Goal: Transaction & Acquisition: Purchase product/service

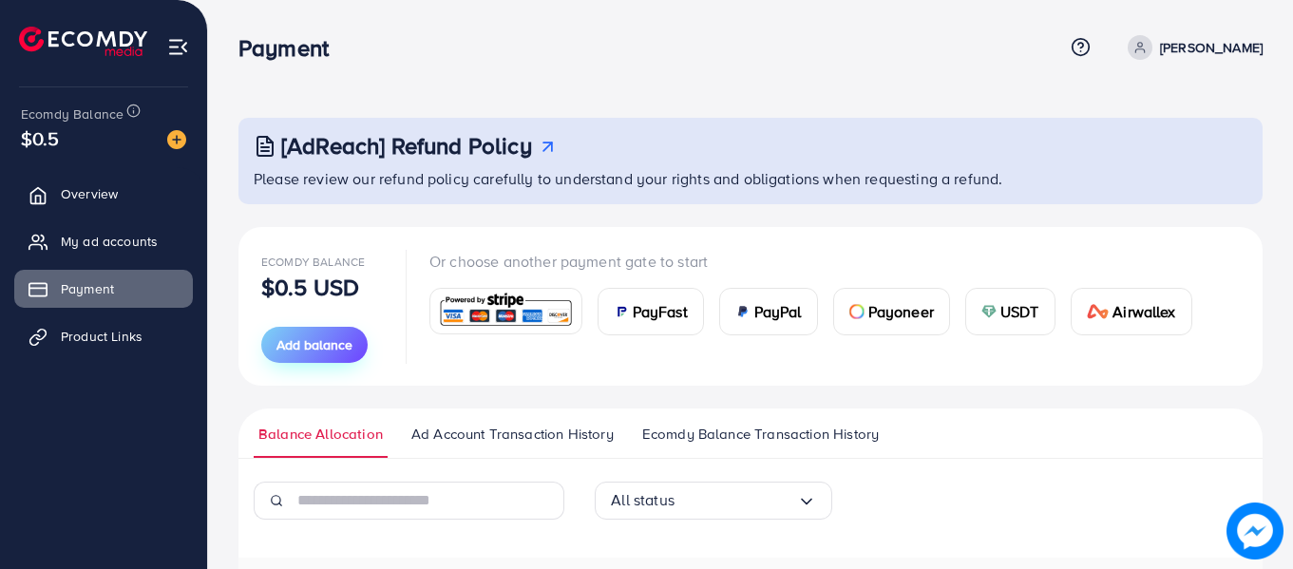
click at [337, 335] on span "Add balance" at bounding box center [314, 344] width 76 height 19
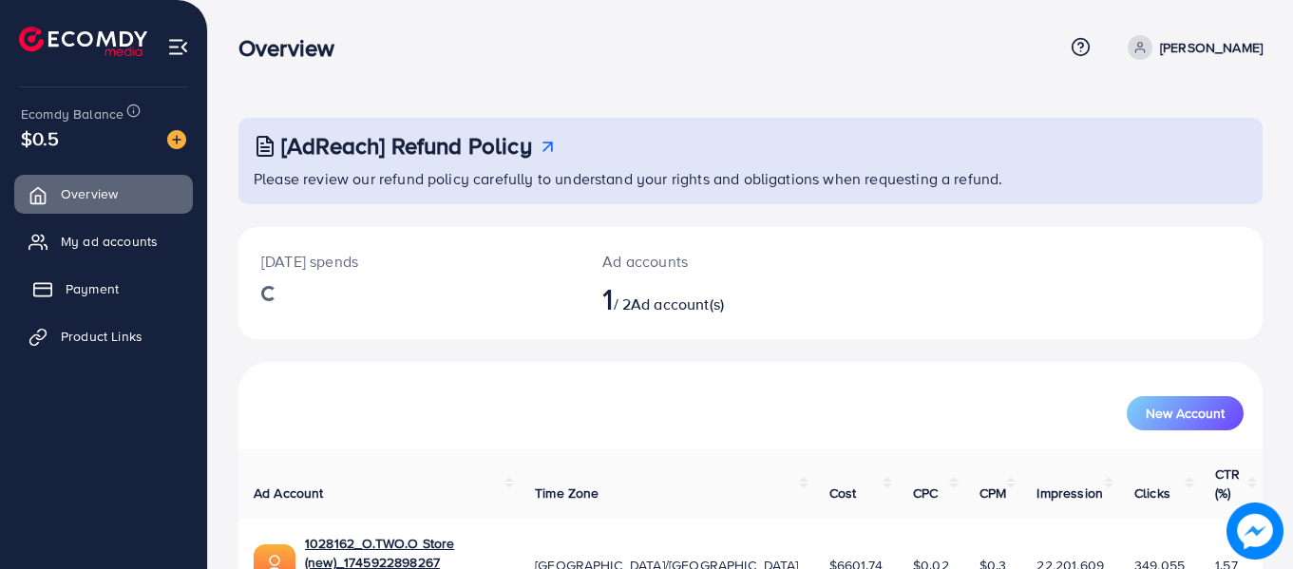
click at [150, 295] on link "Payment" at bounding box center [103, 289] width 179 height 38
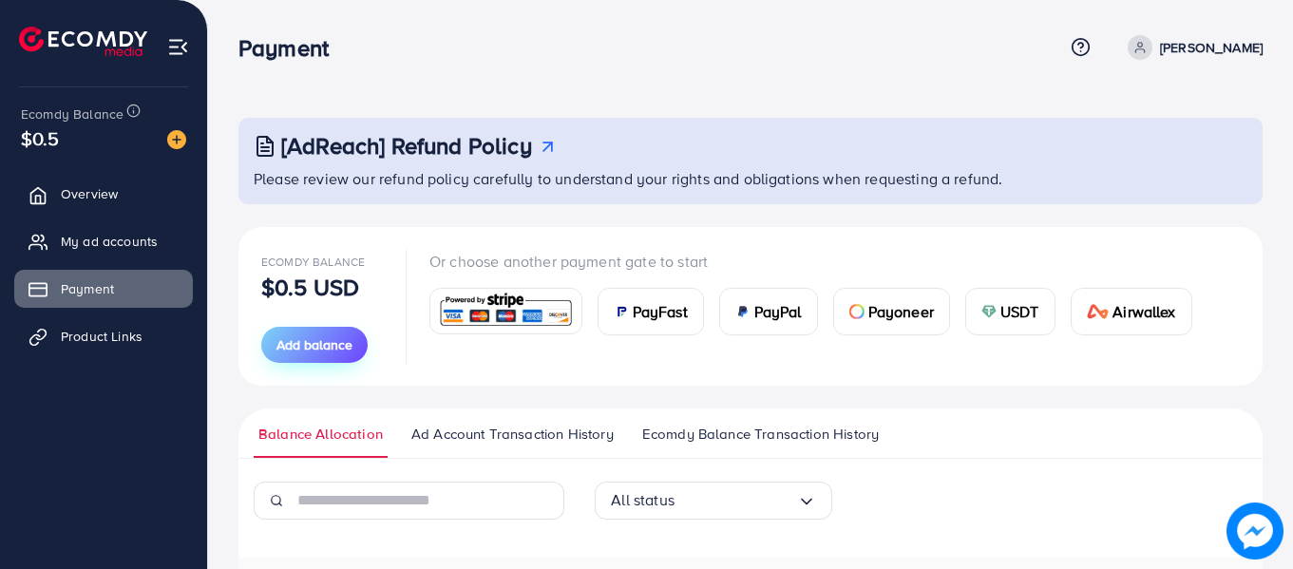
click at [334, 331] on button "Add balance" at bounding box center [314, 345] width 106 height 36
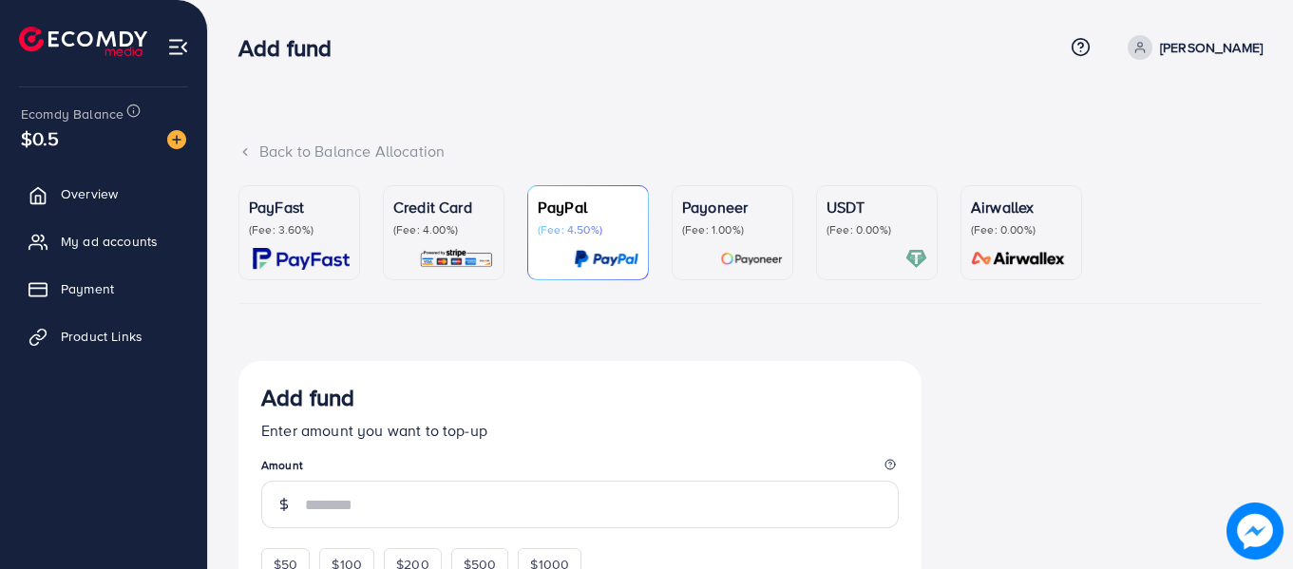
click at [434, 248] on img at bounding box center [456, 259] width 75 height 22
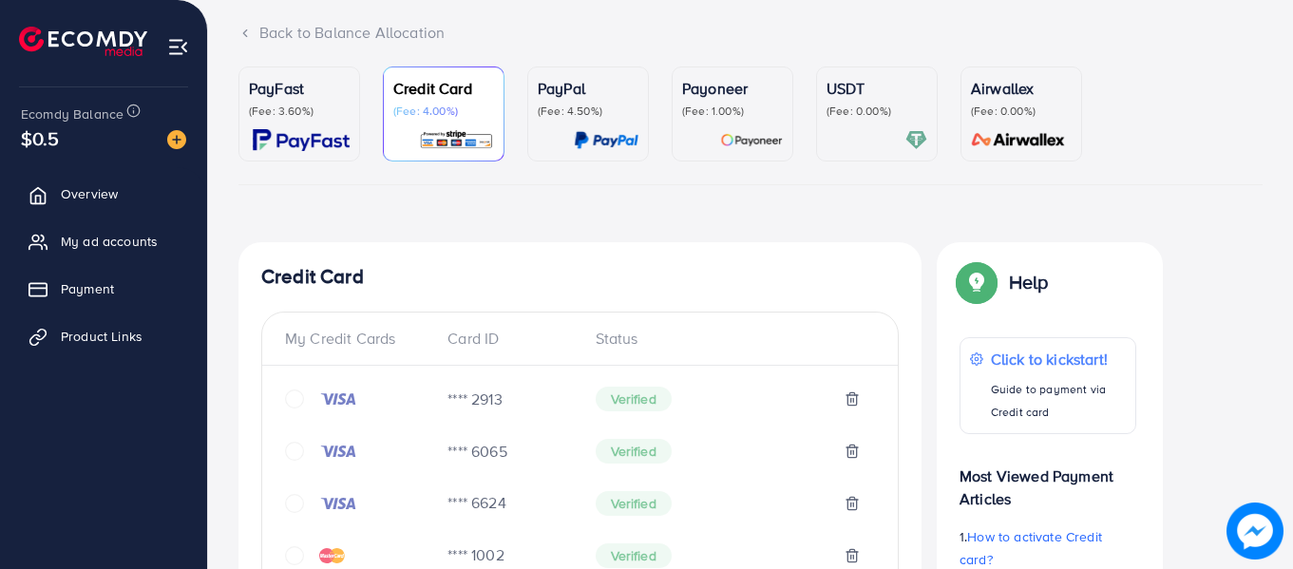
scroll to position [475, 0]
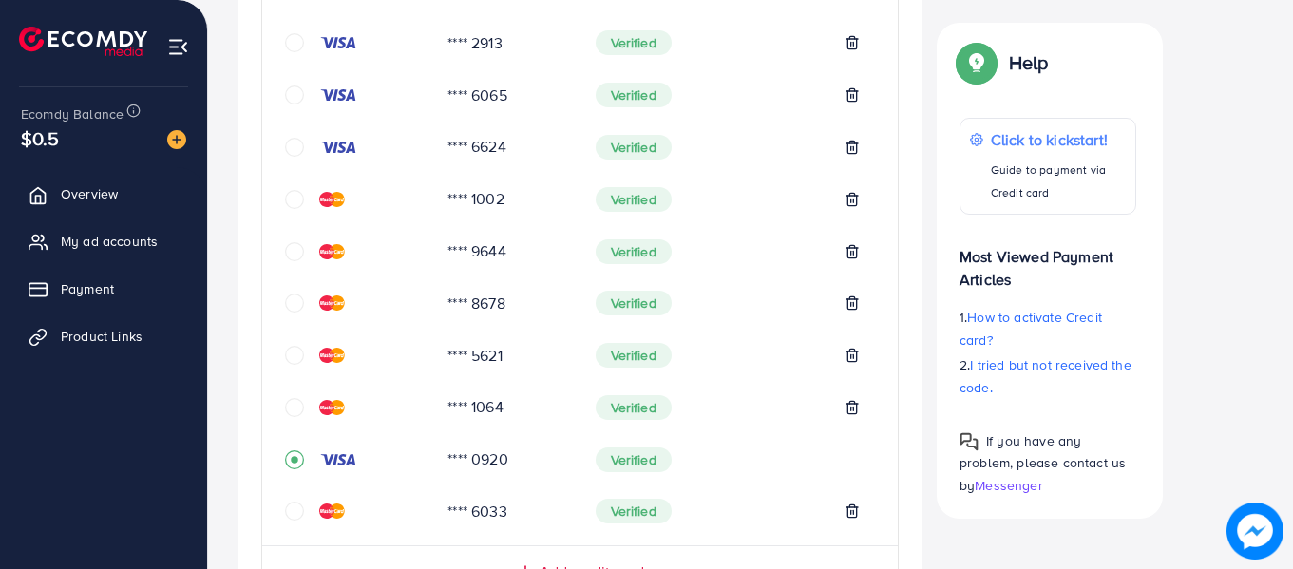
click at [288, 415] on icon "circle" at bounding box center [294, 407] width 19 height 19
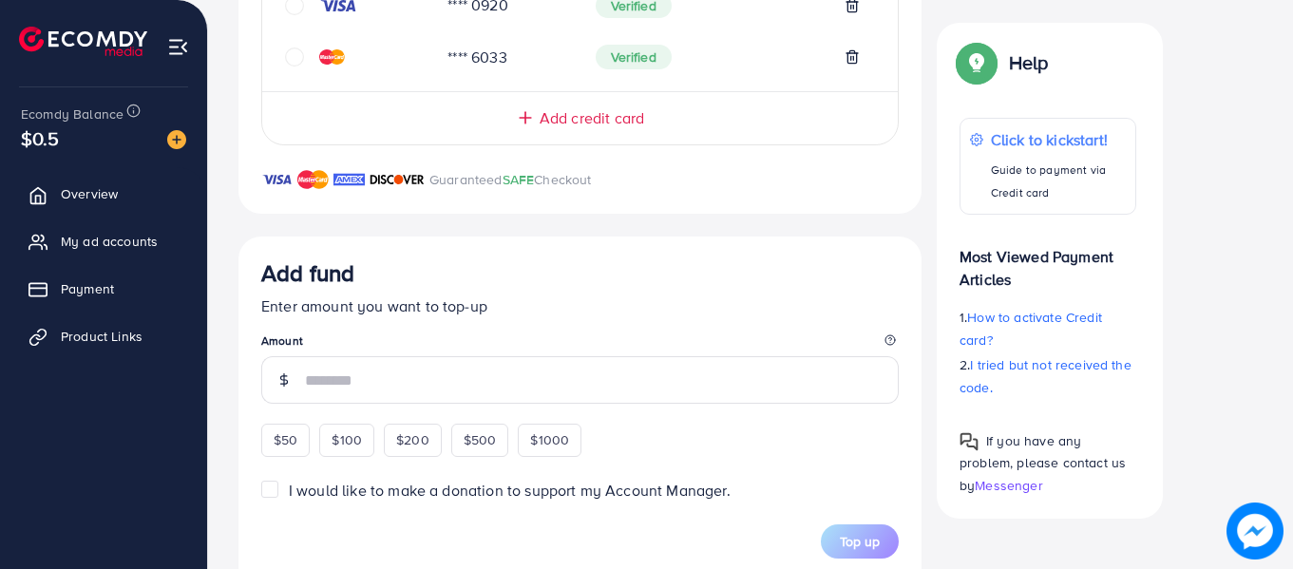
scroll to position [930, 0]
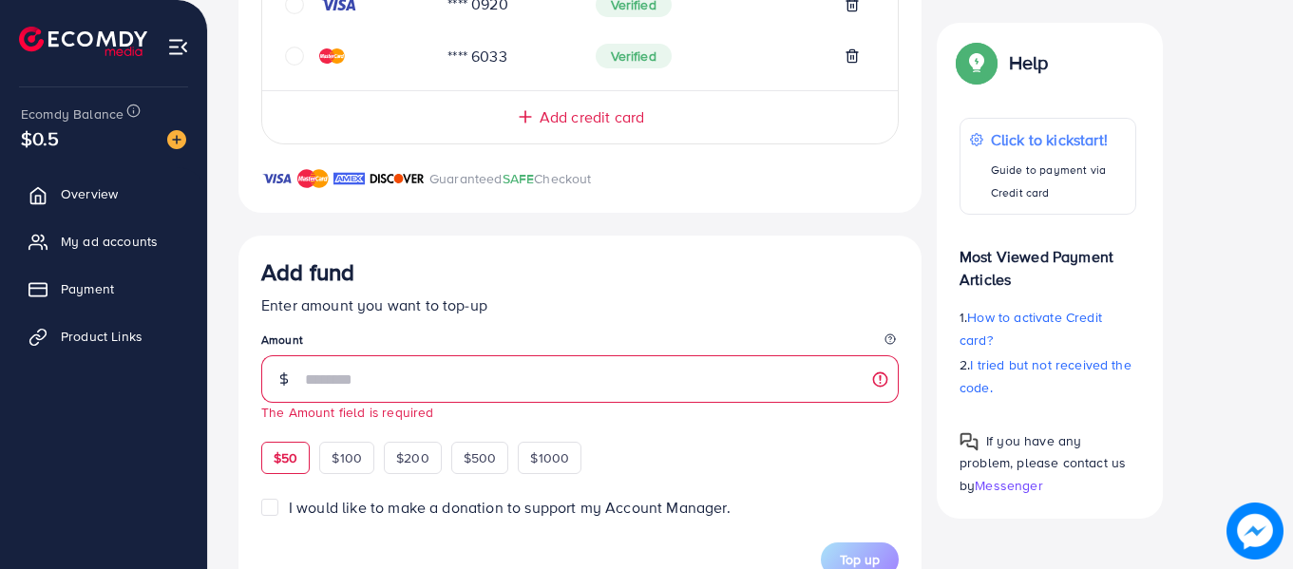
click at [290, 439] on div "$50 $100 $200 $500 $1000" at bounding box center [456, 455] width 390 height 37
click at [295, 452] on span "$50" at bounding box center [286, 457] width 24 height 19
type input "**"
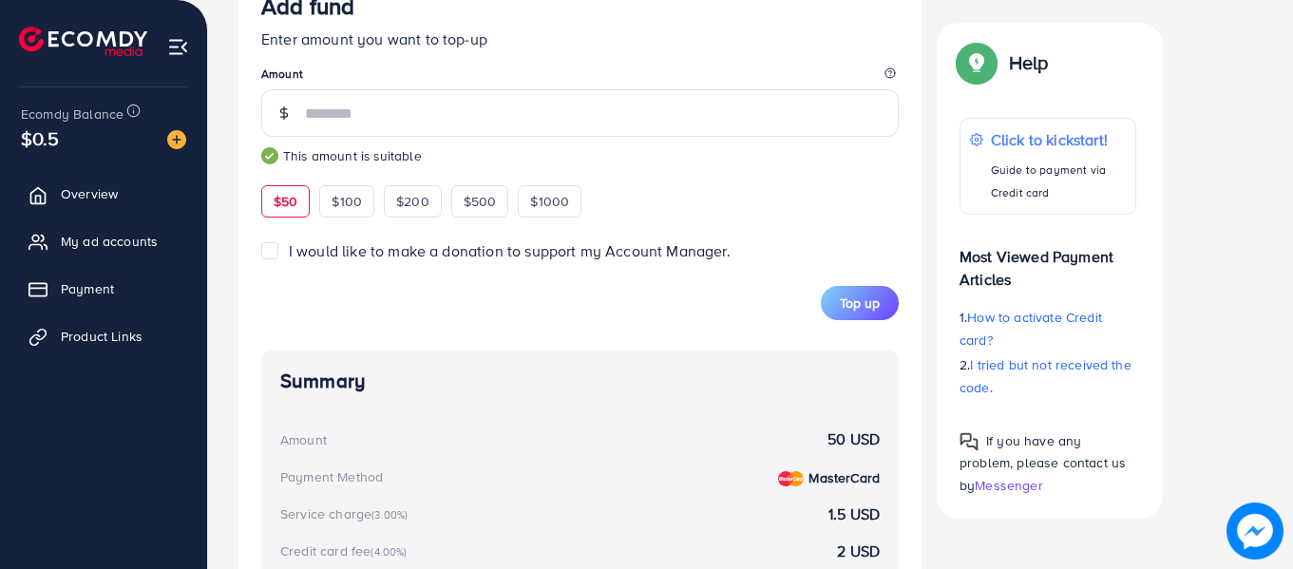
scroll to position [1215, 0]
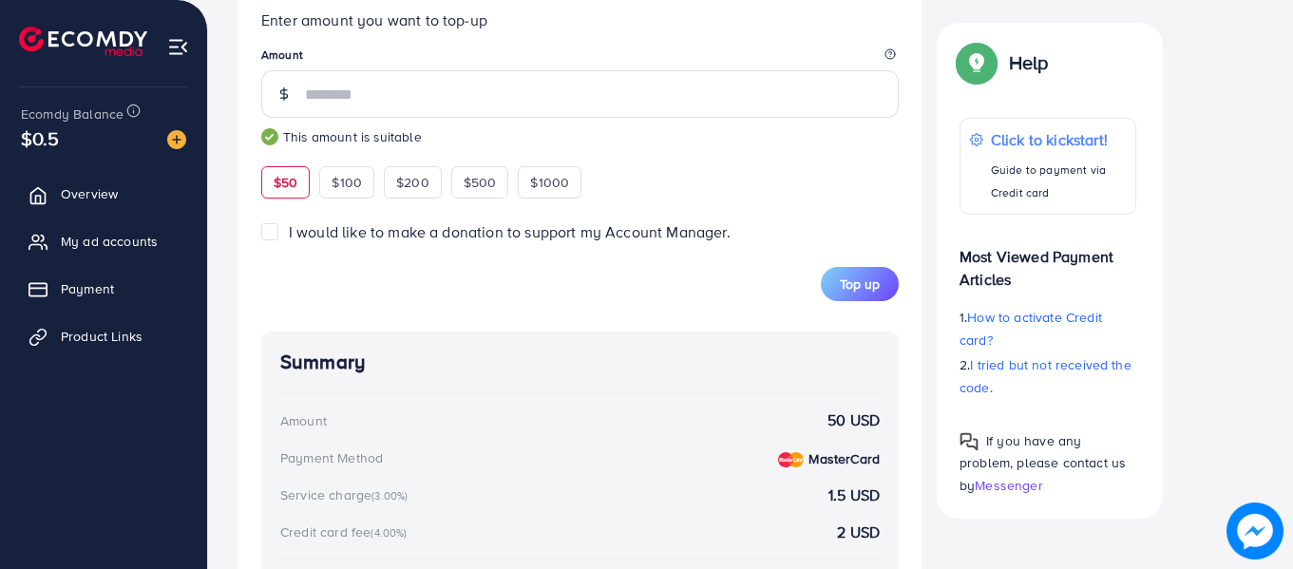
drag, startPoint x: 1114, startPoint y: 489, endPoint x: 465, endPoint y: 538, distance: 651.7
click at [849, 280] on span "Top up" at bounding box center [860, 284] width 40 height 19
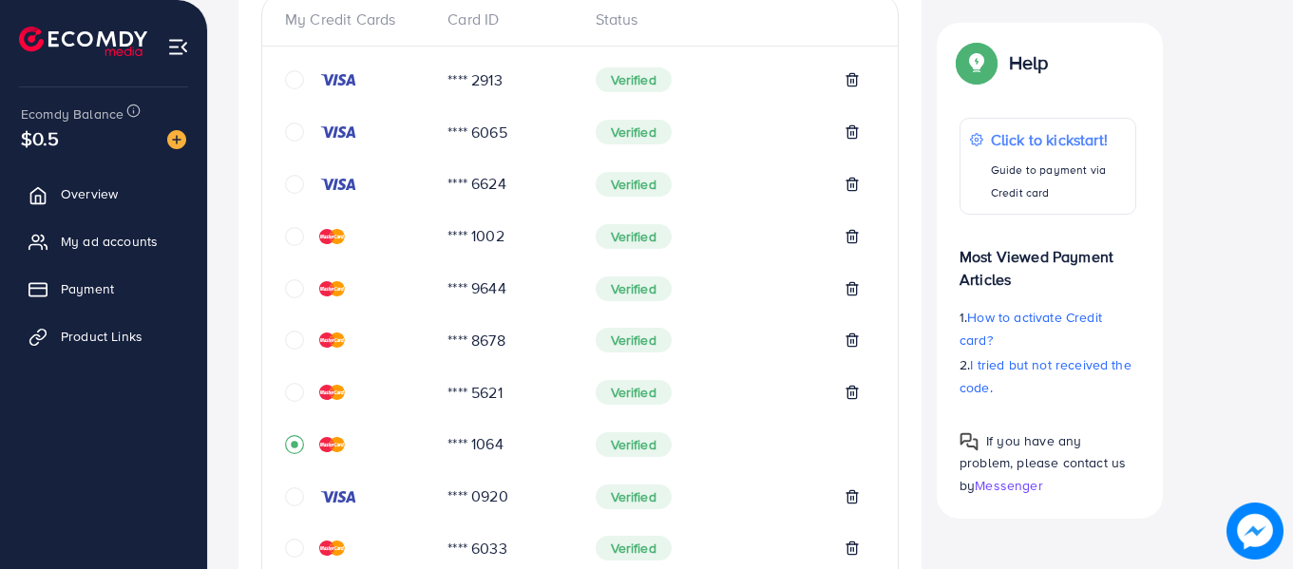
scroll to position [331, 0]
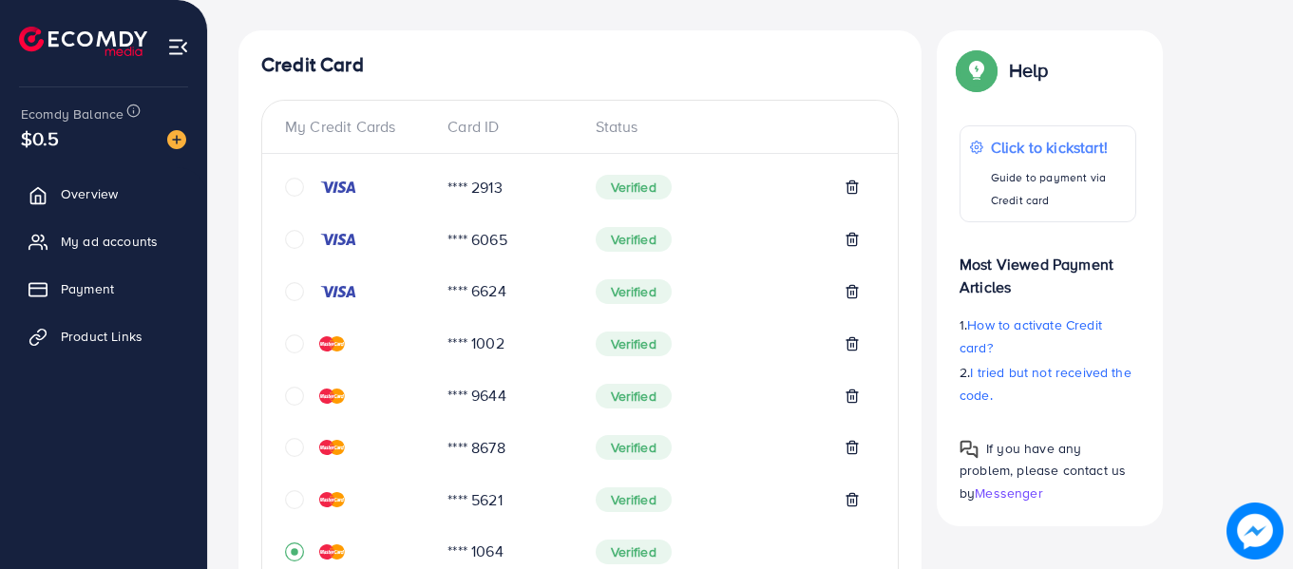
click at [289, 189] on icon "circle" at bounding box center [294, 187] width 19 height 19
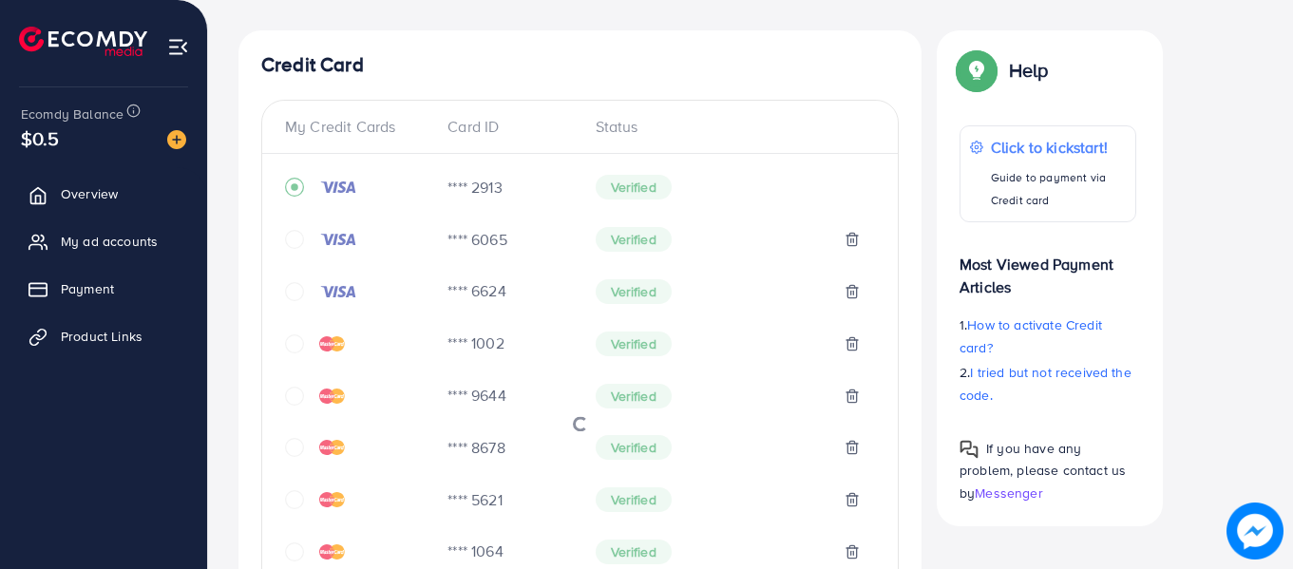
scroll to position [1025, 0]
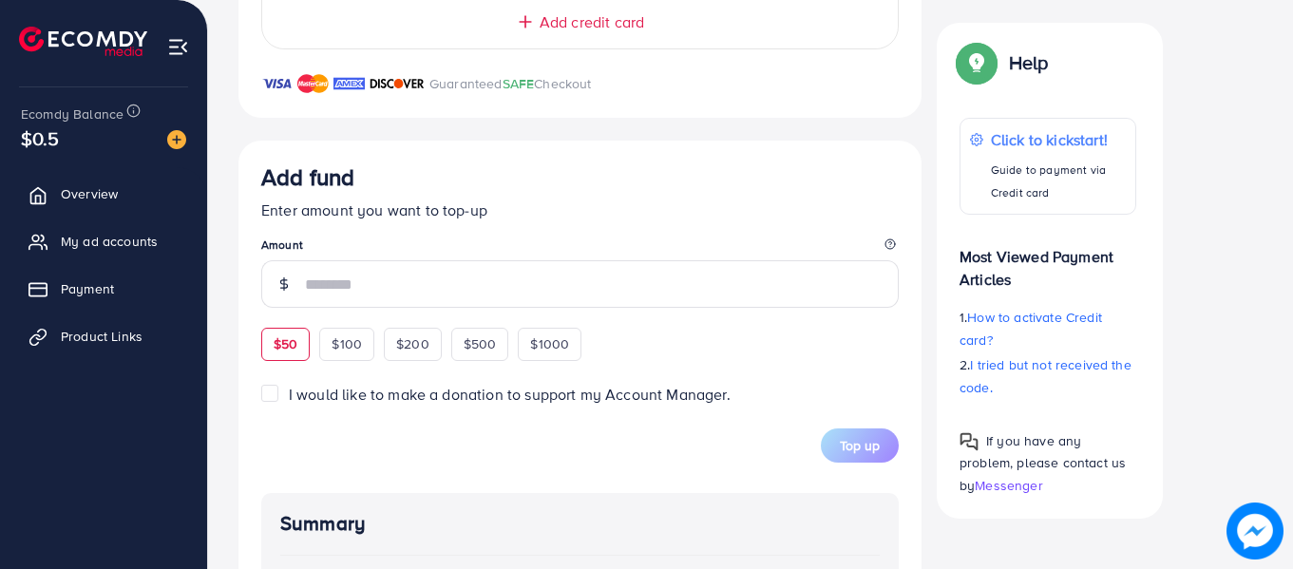
click at [281, 352] on div "$50" at bounding box center [285, 344] width 48 height 32
type input "**"
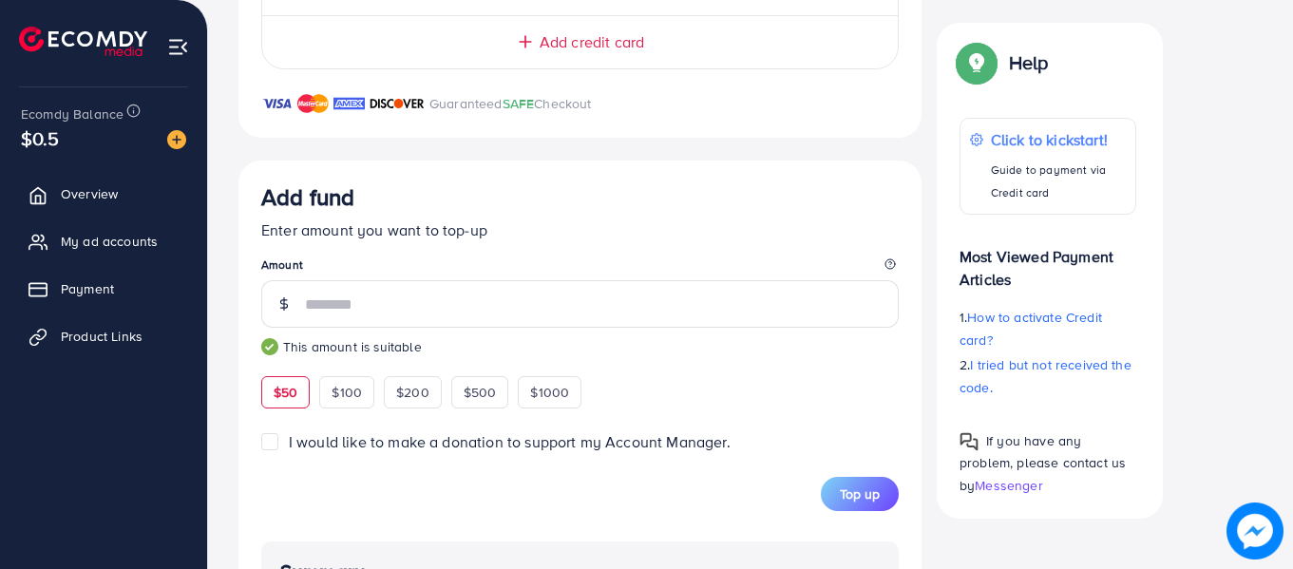
scroll to position [1215, 0]
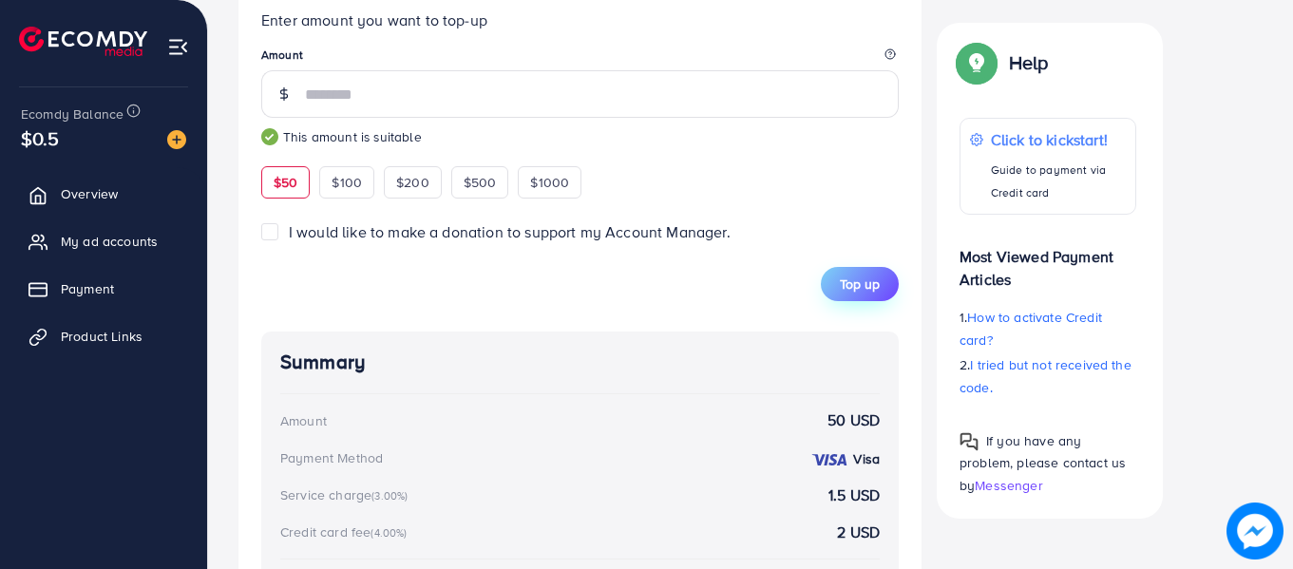
click at [861, 277] on span "Top up" at bounding box center [860, 284] width 40 height 19
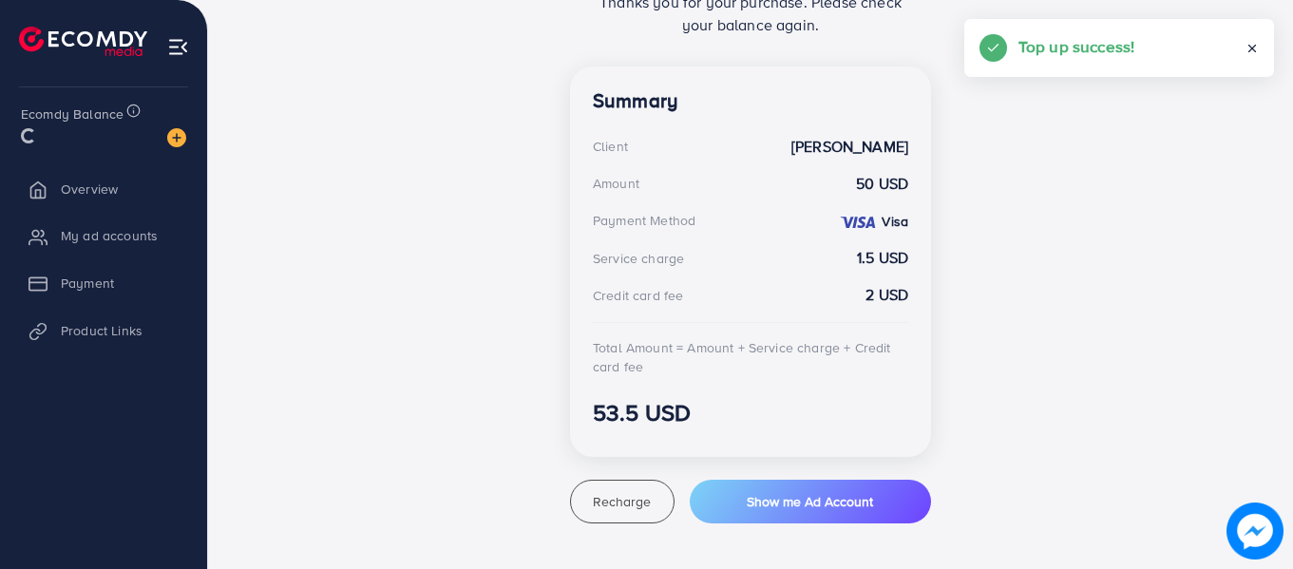
scroll to position [486, 0]
click at [858, 485] on button "Show me Ad Account" at bounding box center [810, 502] width 241 height 44
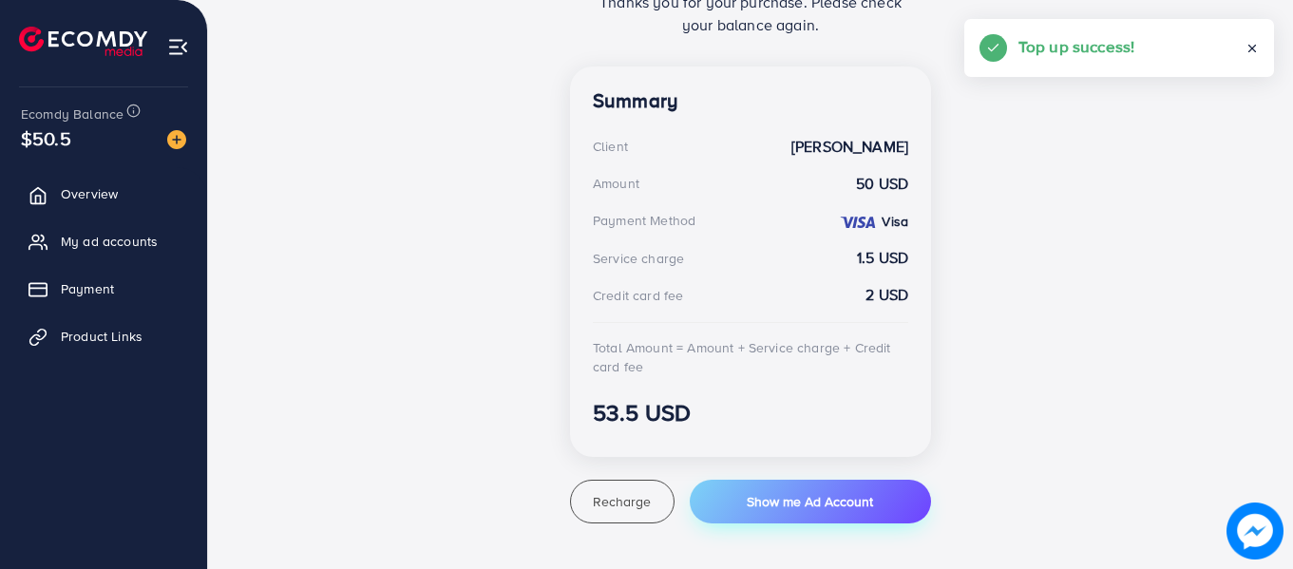
click at [860, 489] on button "Show me Ad Account" at bounding box center [810, 502] width 241 height 44
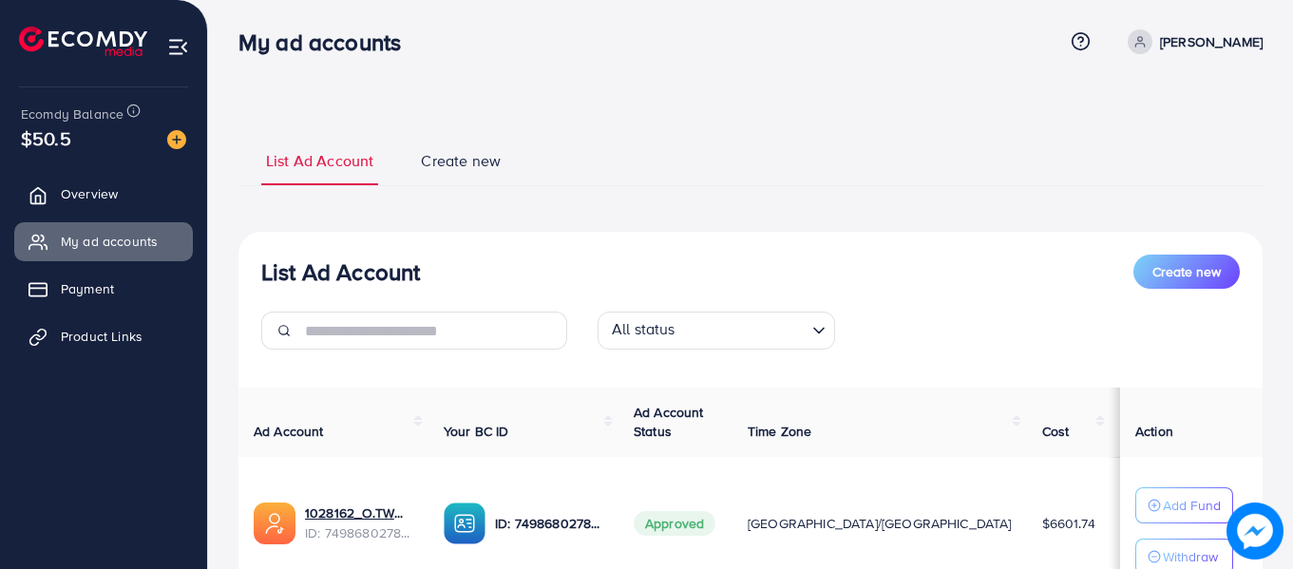
scroll to position [164, 0]
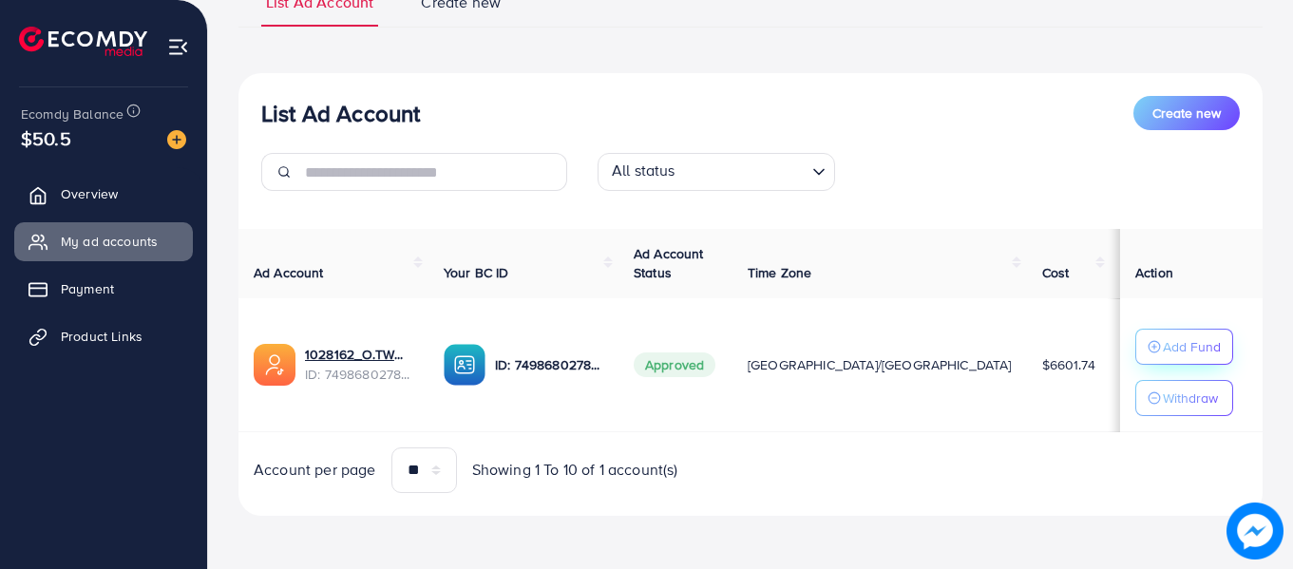
click at [1163, 342] on p "Add Fund" at bounding box center [1192, 346] width 58 height 23
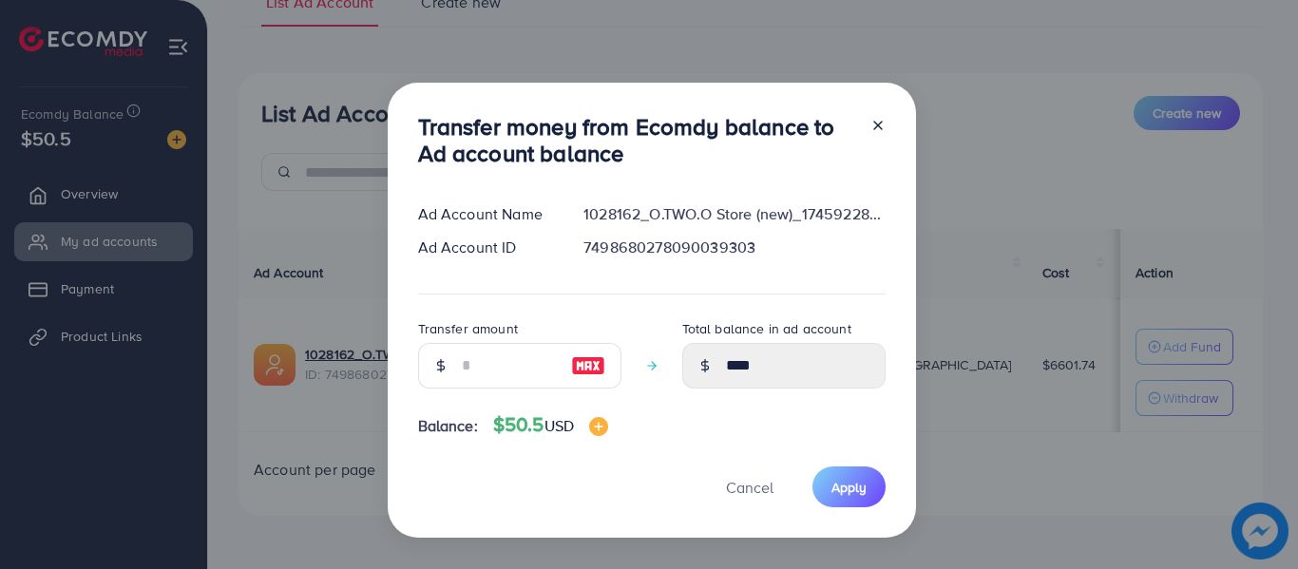
click at [599, 360] on img at bounding box center [588, 365] width 34 height 23
type input "**"
type input "*****"
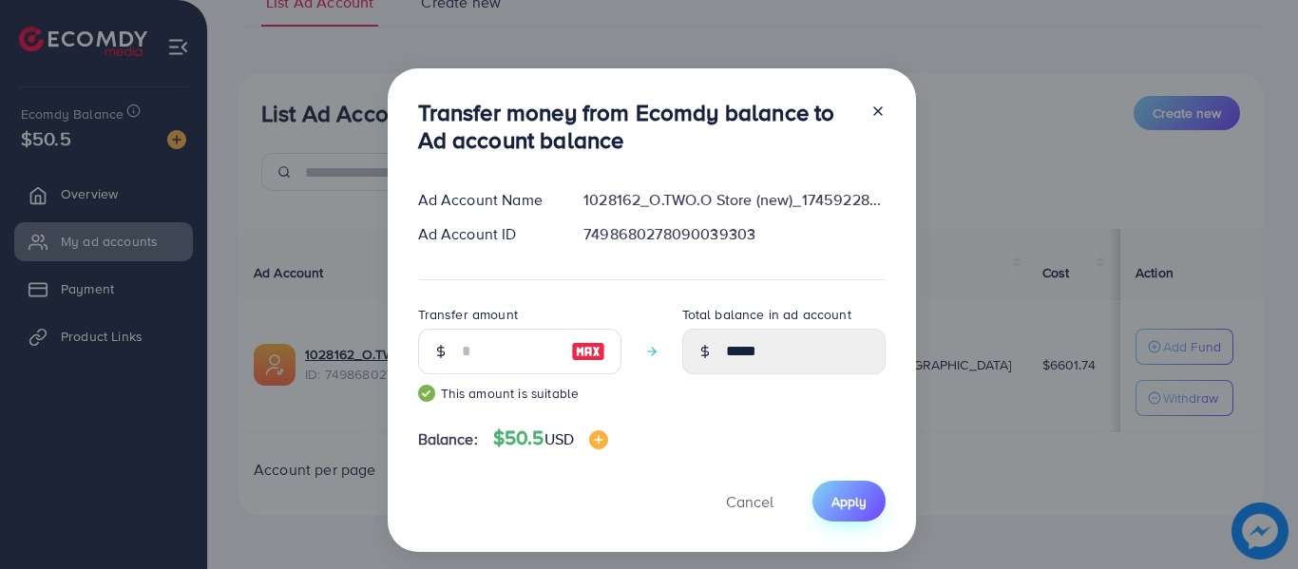
click at [859, 499] on span "Apply" at bounding box center [848, 501] width 35 height 19
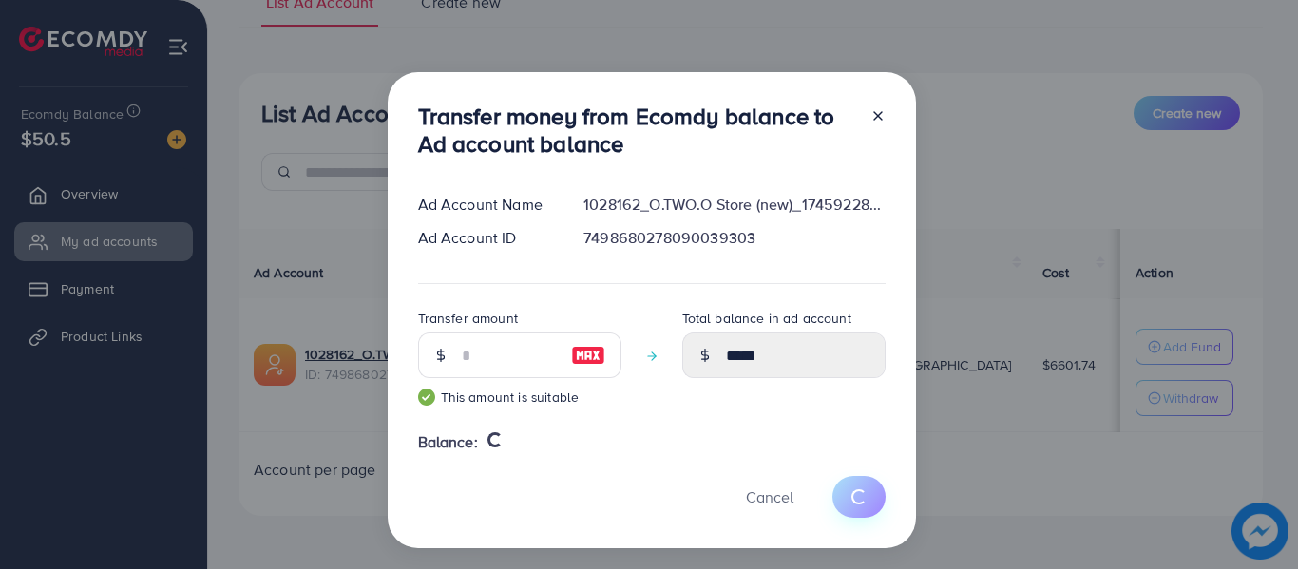
type input "****"
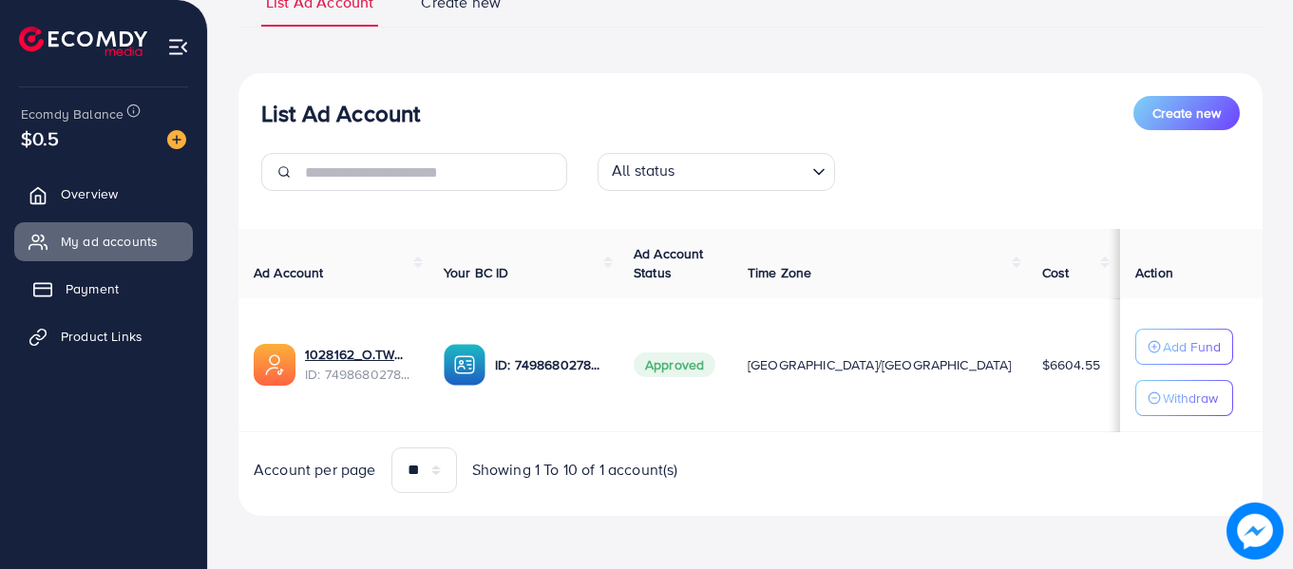
click at [105, 294] on span "Payment" at bounding box center [92, 288] width 53 height 19
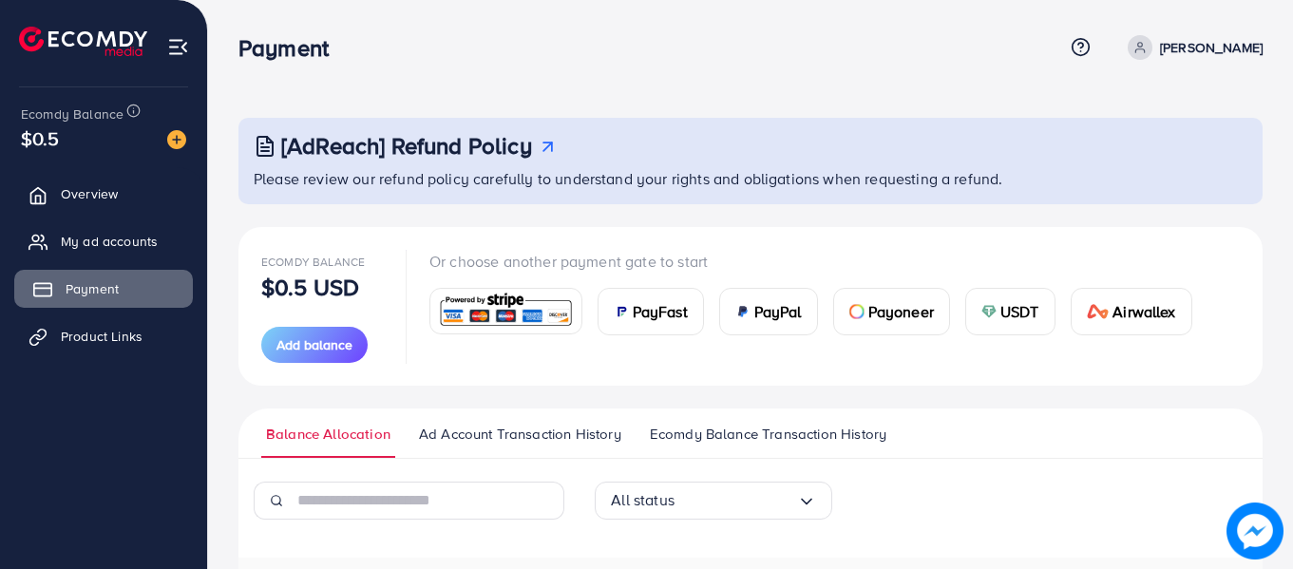
click at [89, 291] on span "Payment" at bounding box center [92, 288] width 53 height 19
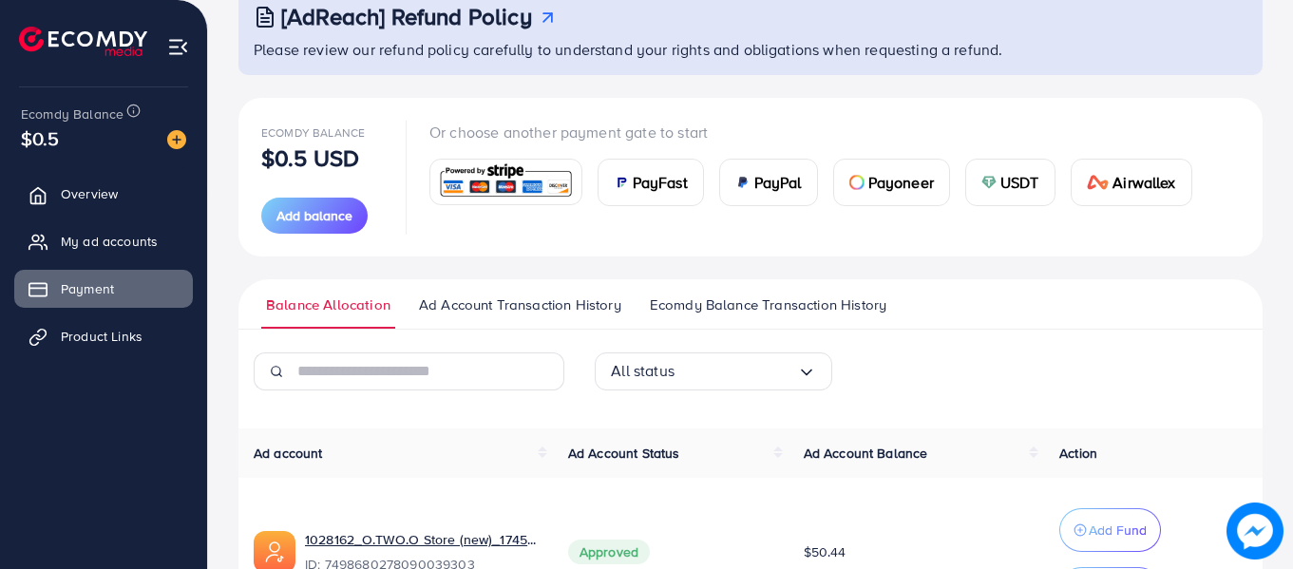
scroll to position [267, 0]
